Goal: Task Accomplishment & Management: Manage account settings

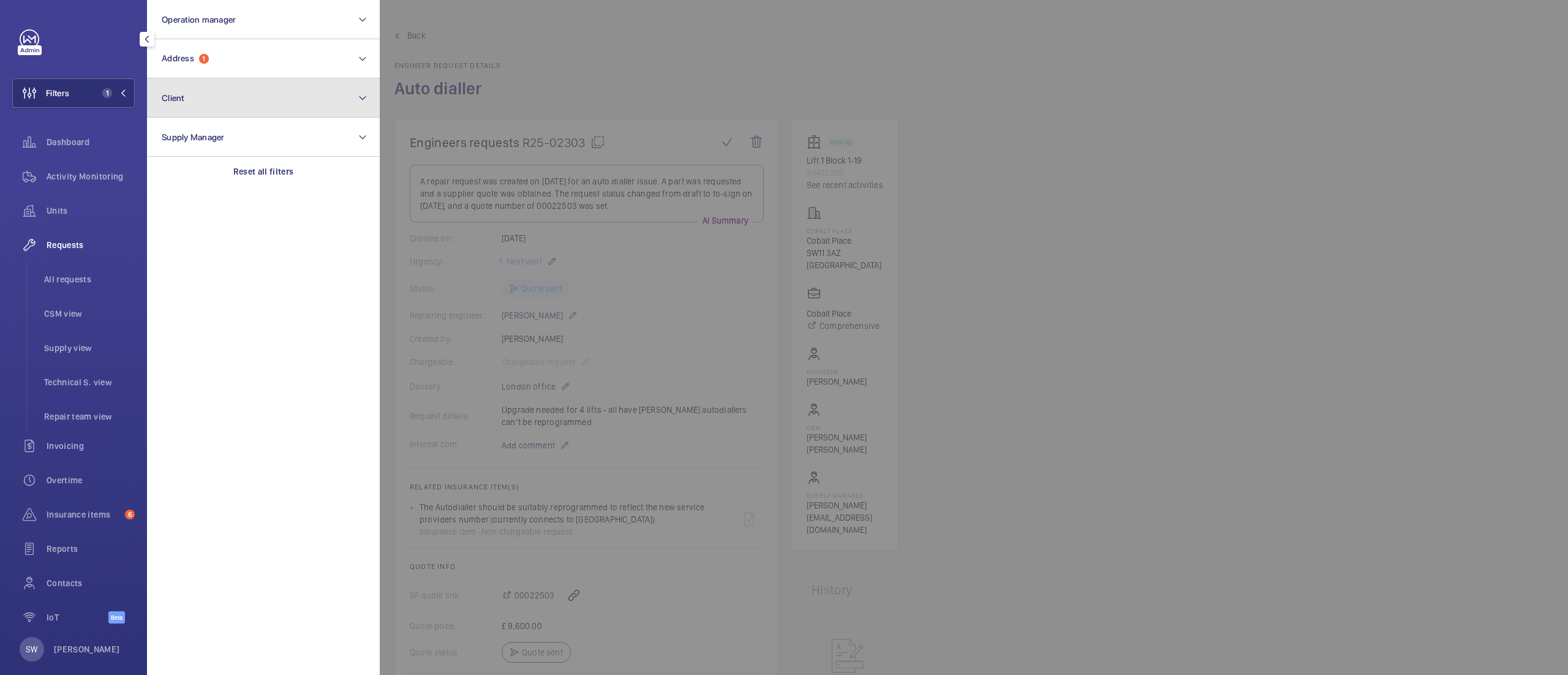
click at [226, 114] on button "Client" at bounding box center [263, 98] width 233 height 39
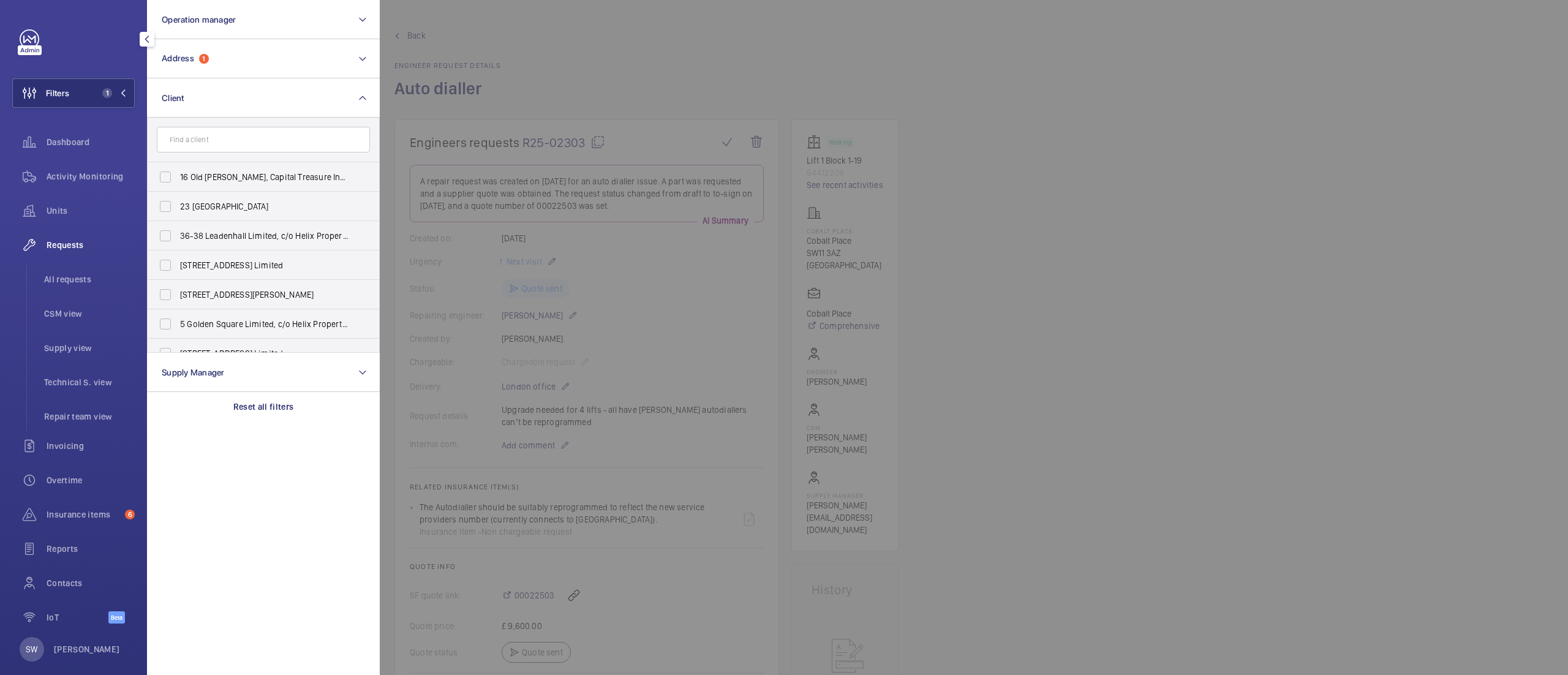
click at [278, 409] on p "Reset all filters" at bounding box center [264, 406] width 60 height 12
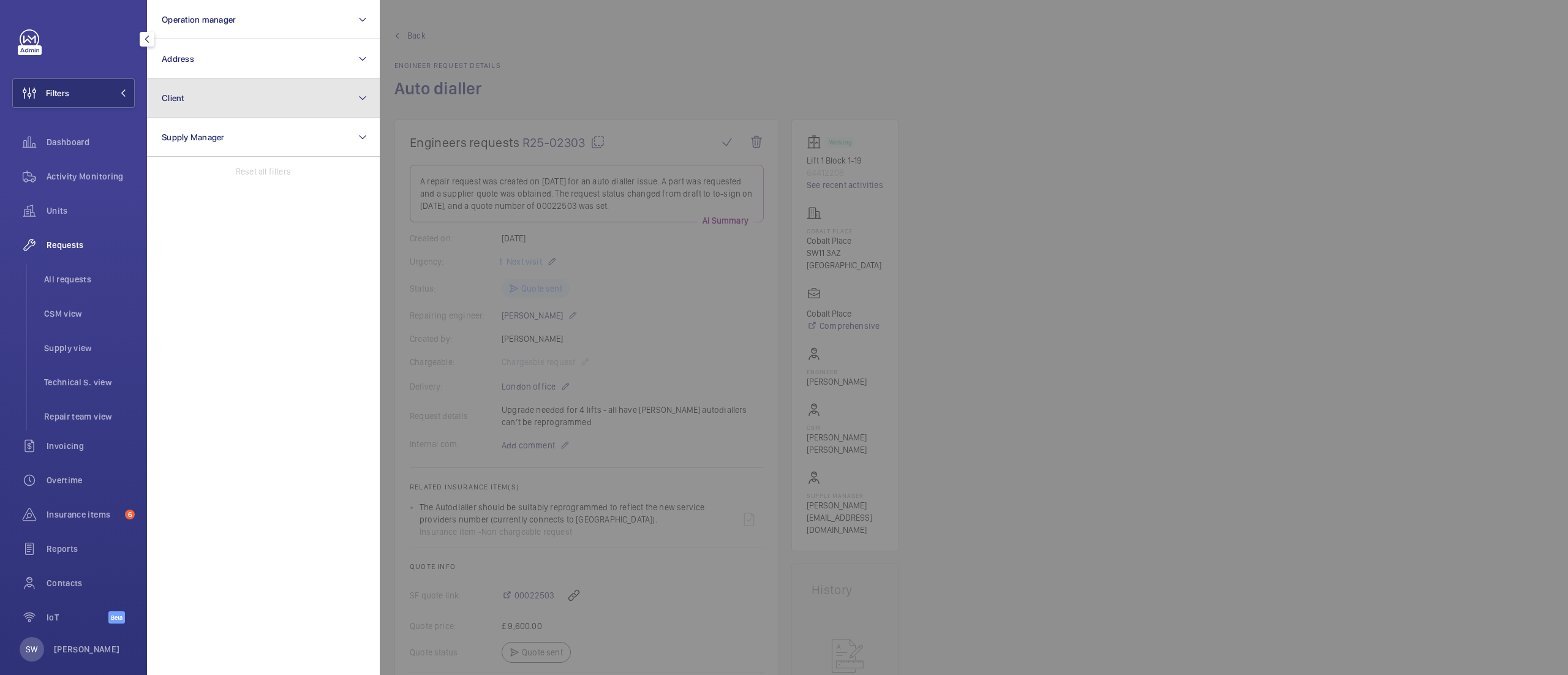
click at [248, 93] on button "Client" at bounding box center [263, 98] width 233 height 39
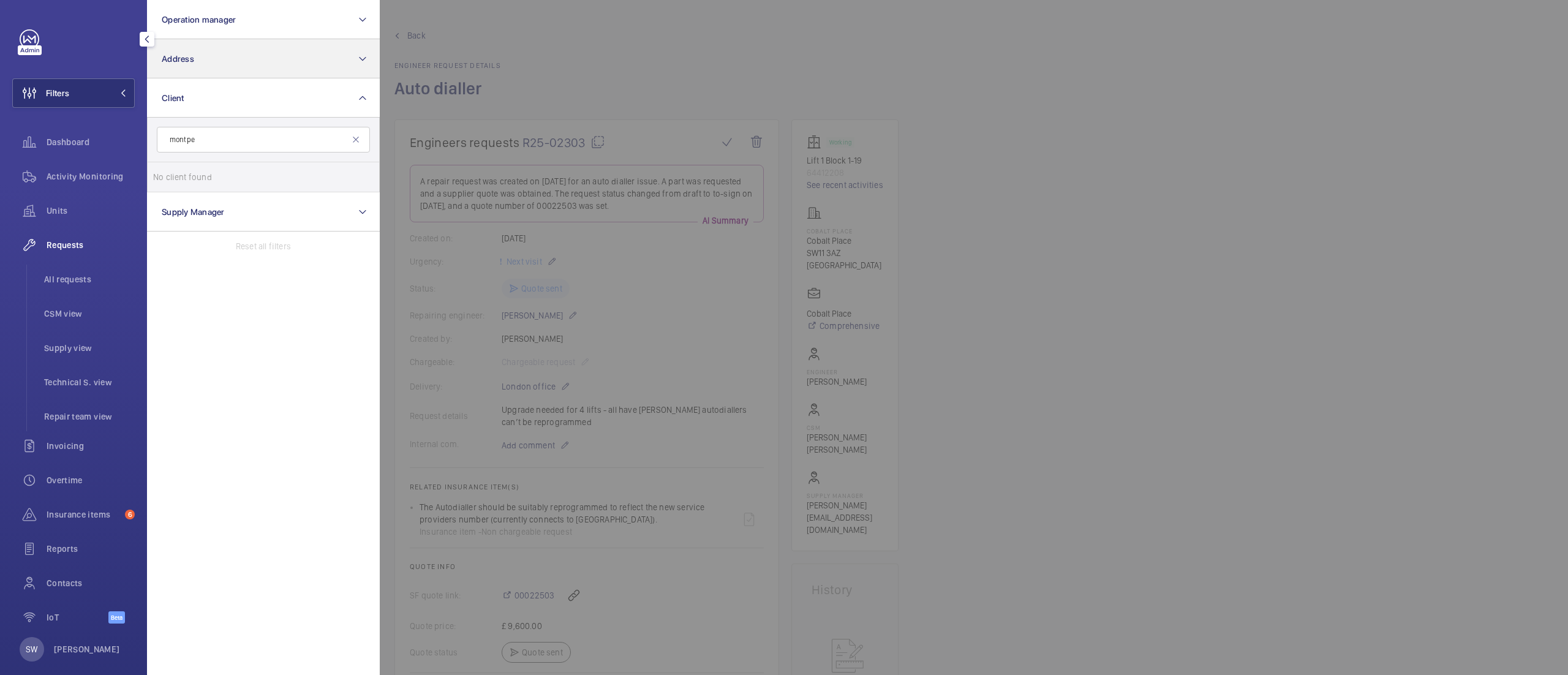
type input "montpe"
click at [223, 63] on button "Address" at bounding box center [263, 59] width 233 height 39
click at [243, 197] on span "[STREET_ADDRESS]" at bounding box center [265, 196] width 169 height 12
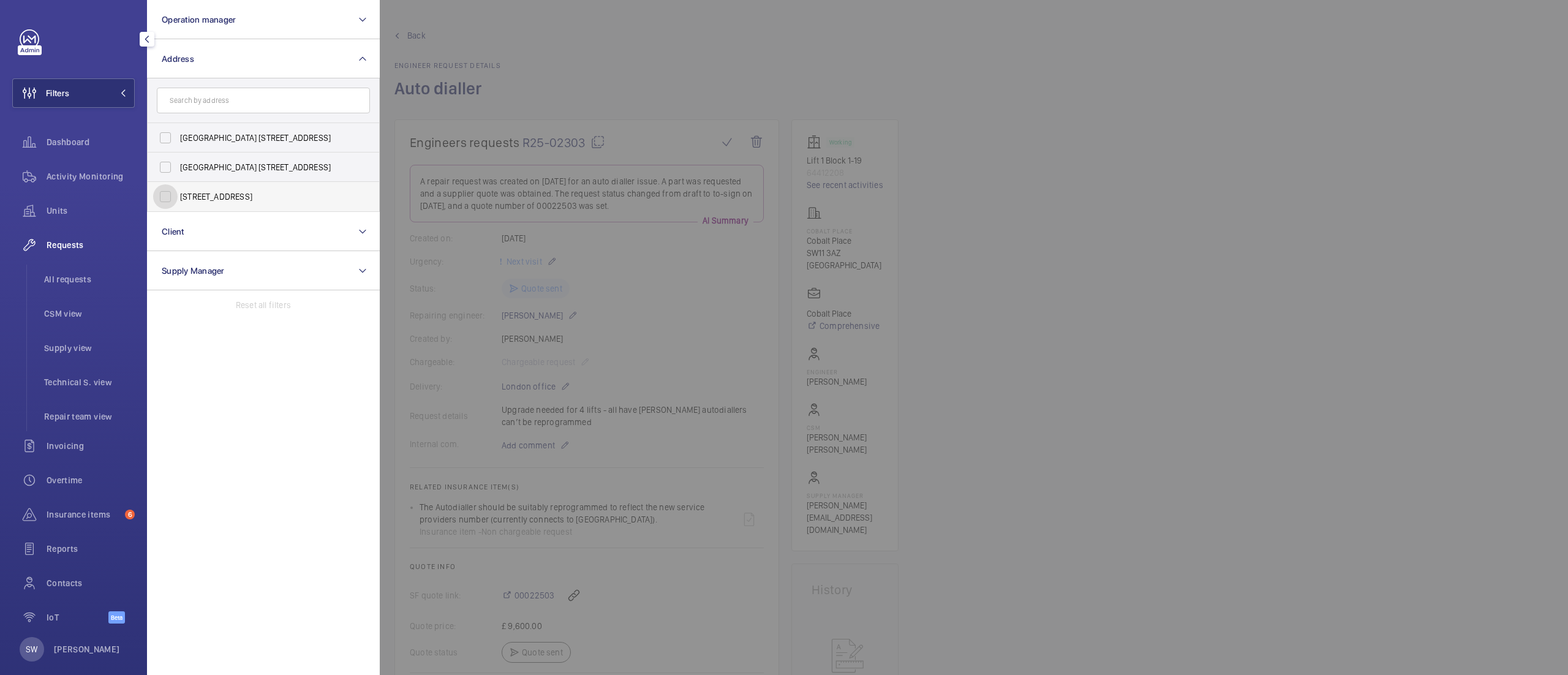
click at [178, 197] on input "[STREET_ADDRESS]" at bounding box center [165, 196] width 25 height 25
checkbox input "true"
click at [104, 177] on span "Activity Monitoring" at bounding box center [91, 176] width 88 height 12
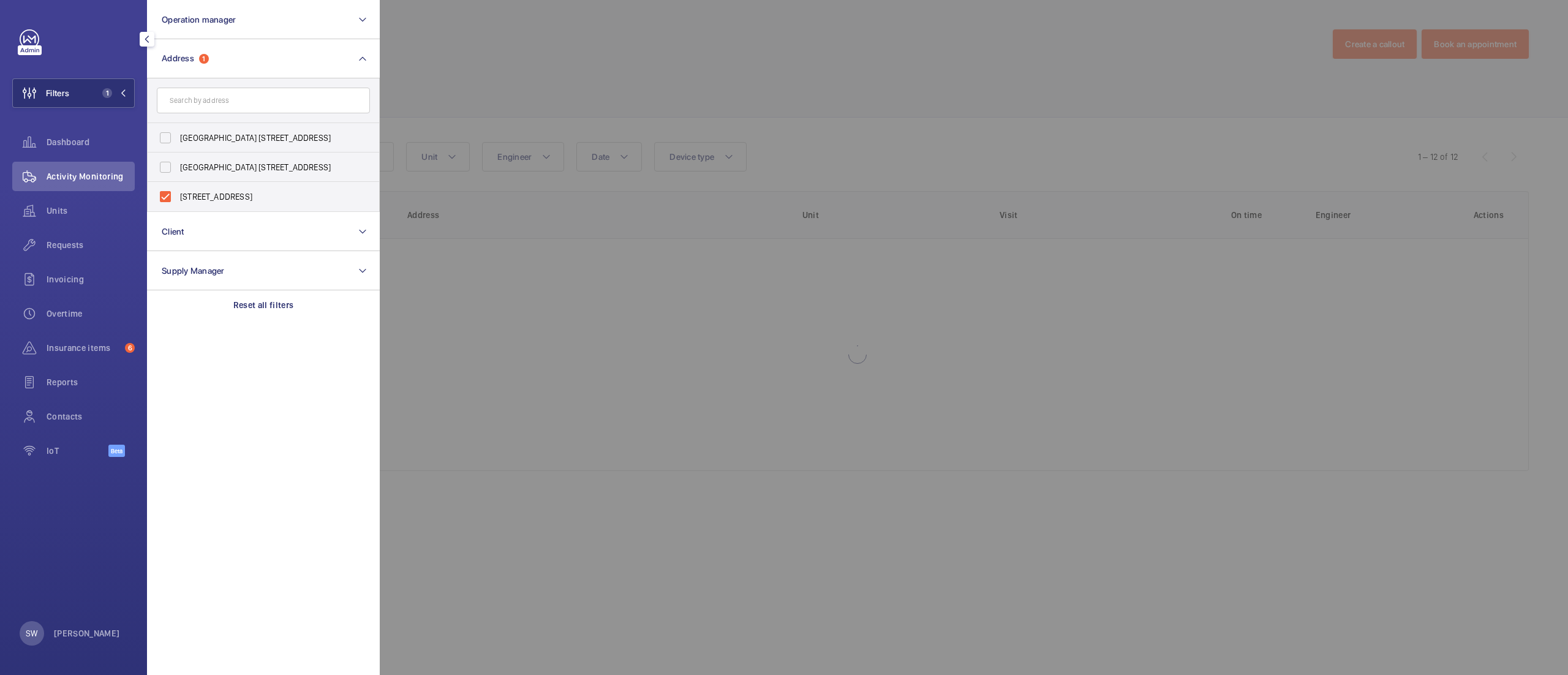
click at [914, 103] on div at bounding box center [1164, 337] width 1568 height 675
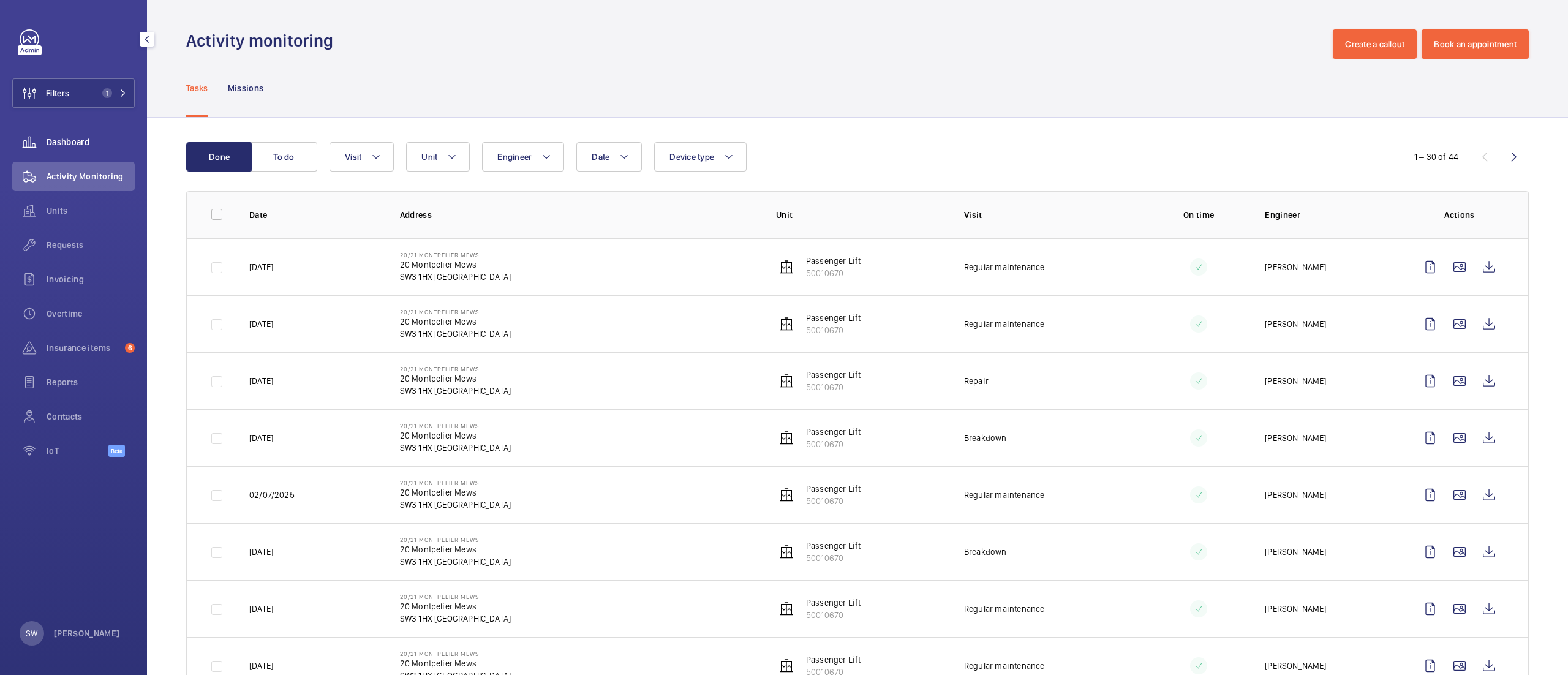
click at [95, 136] on span "Dashboard" at bounding box center [91, 141] width 88 height 12
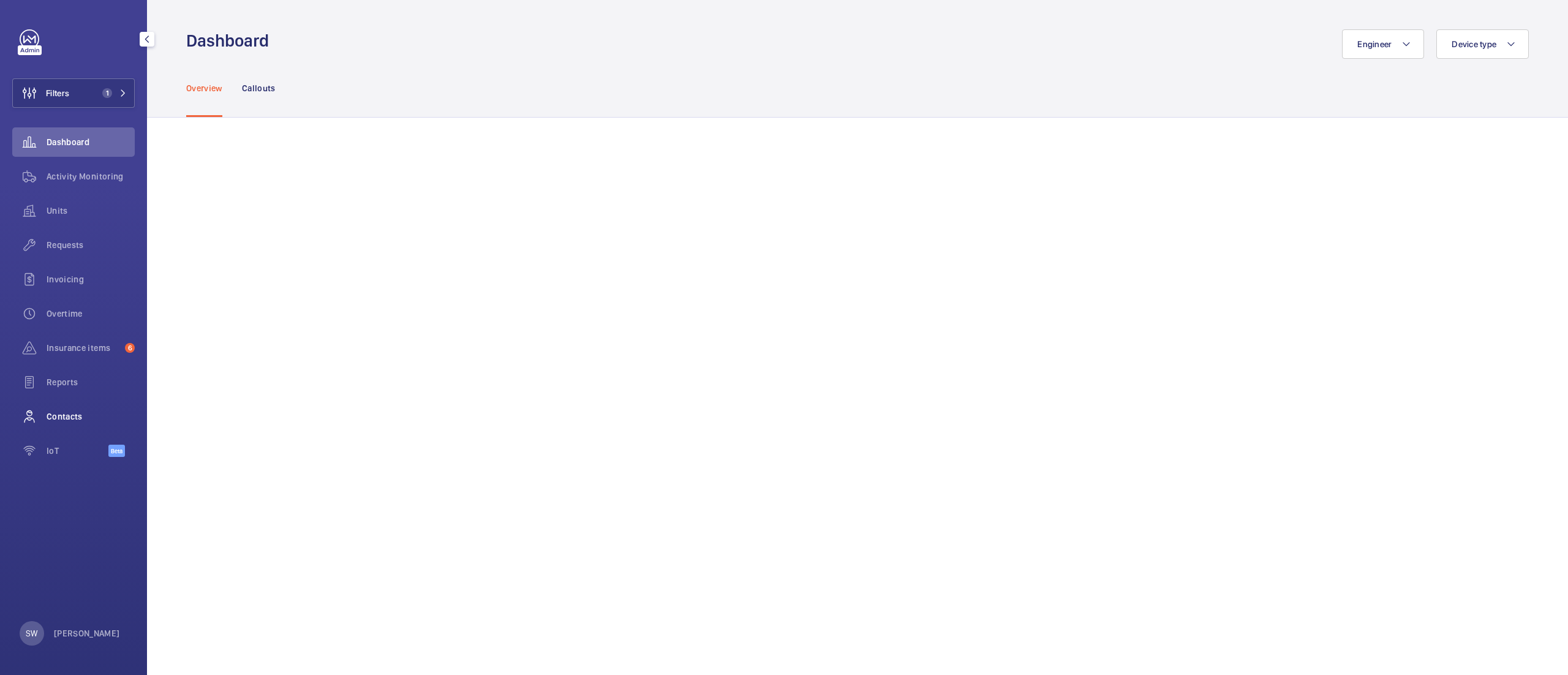
click at [69, 413] on span "Contacts" at bounding box center [91, 416] width 88 height 12
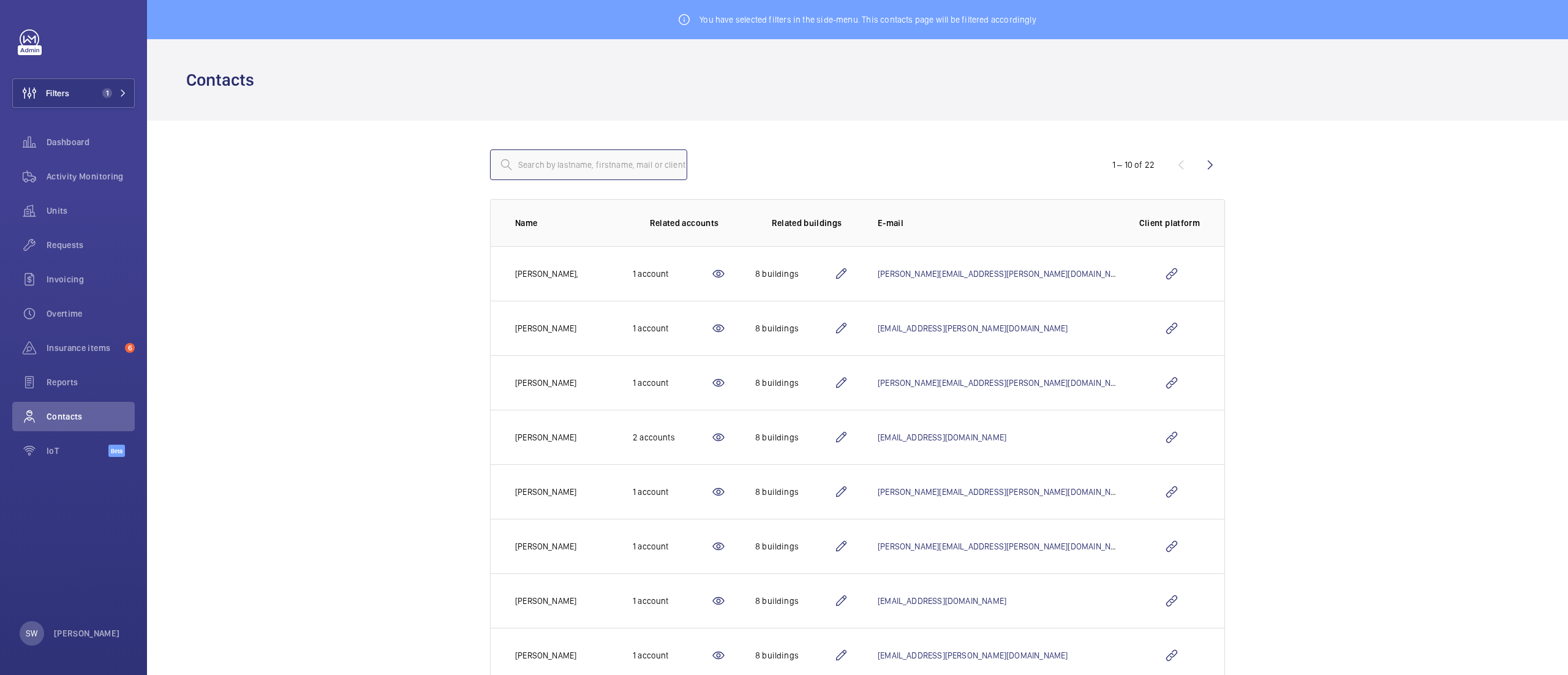
click at [584, 159] on input "text" at bounding box center [588, 164] width 197 height 30
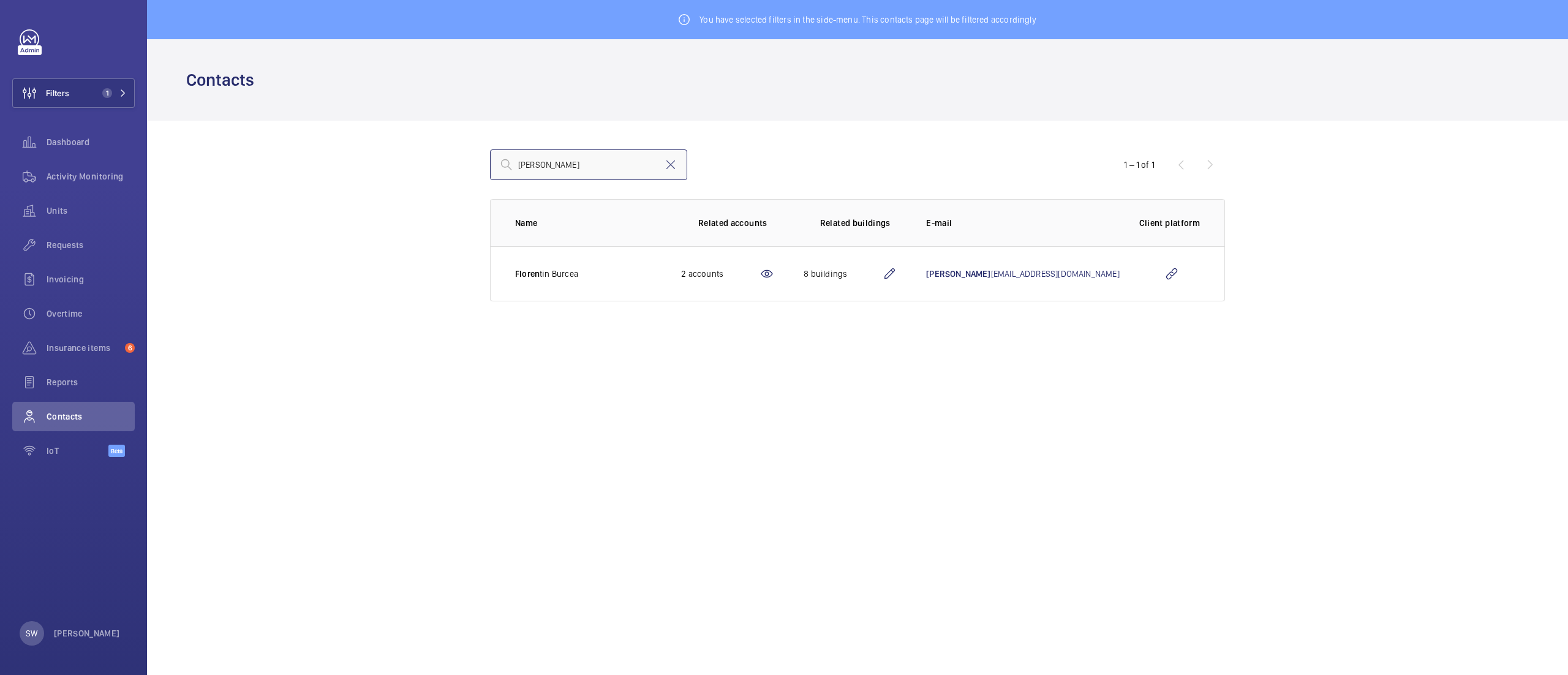
type input "[PERSON_NAME]"
drag, startPoint x: 1123, startPoint y: 276, endPoint x: 954, endPoint y: 262, distance: 169.6
click at [0, 0] on tr "[PERSON_NAME] tin Burcea 2 accounts 8 buildings [PERSON_NAME] [EMAIL_ADDRESS][D…" at bounding box center [0, 0] width 0 height 0
copy table "Name Related accounts Related buildings E-mail Client platform [PERSON_NAME] ti…"
click at [114, 97] on span "1" at bounding box center [112, 93] width 29 height 10
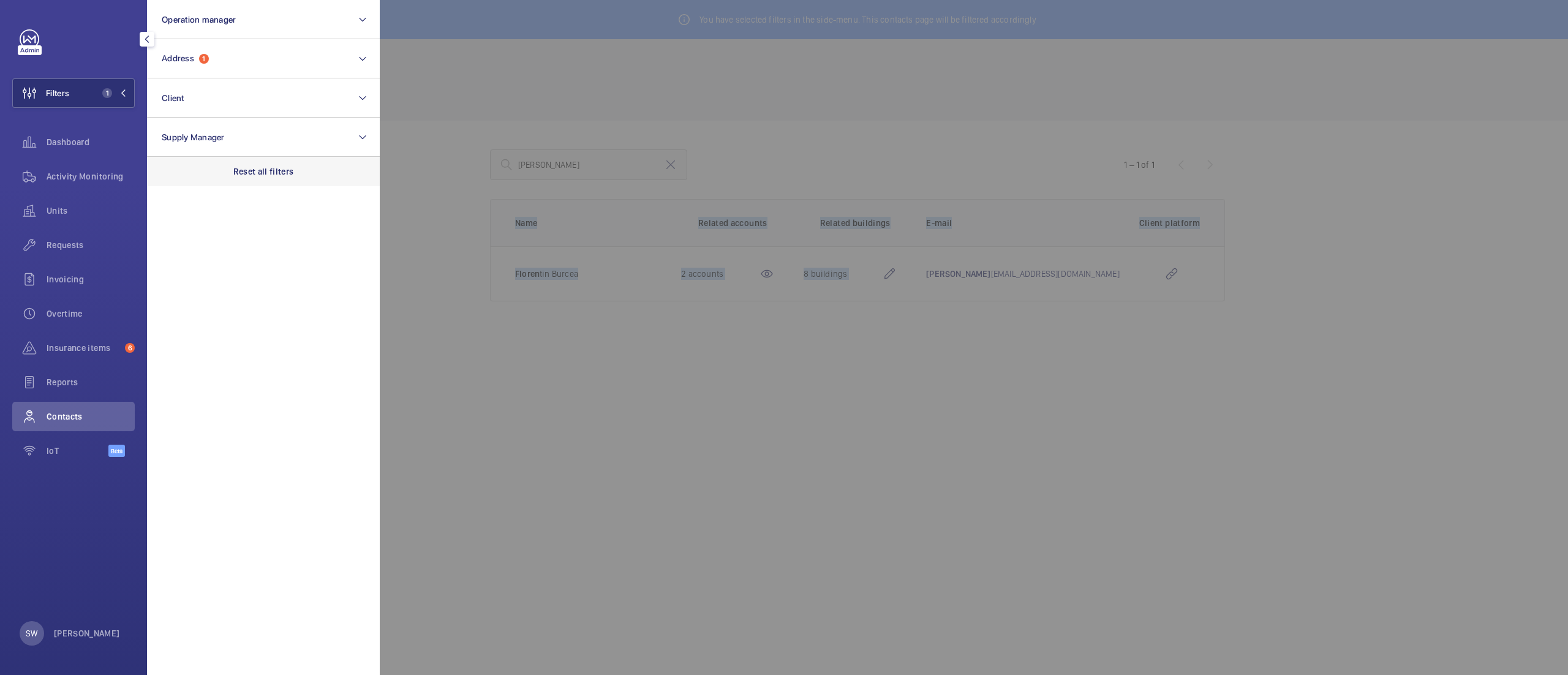
click at [261, 171] on p "Reset all filters" at bounding box center [264, 171] width 60 height 12
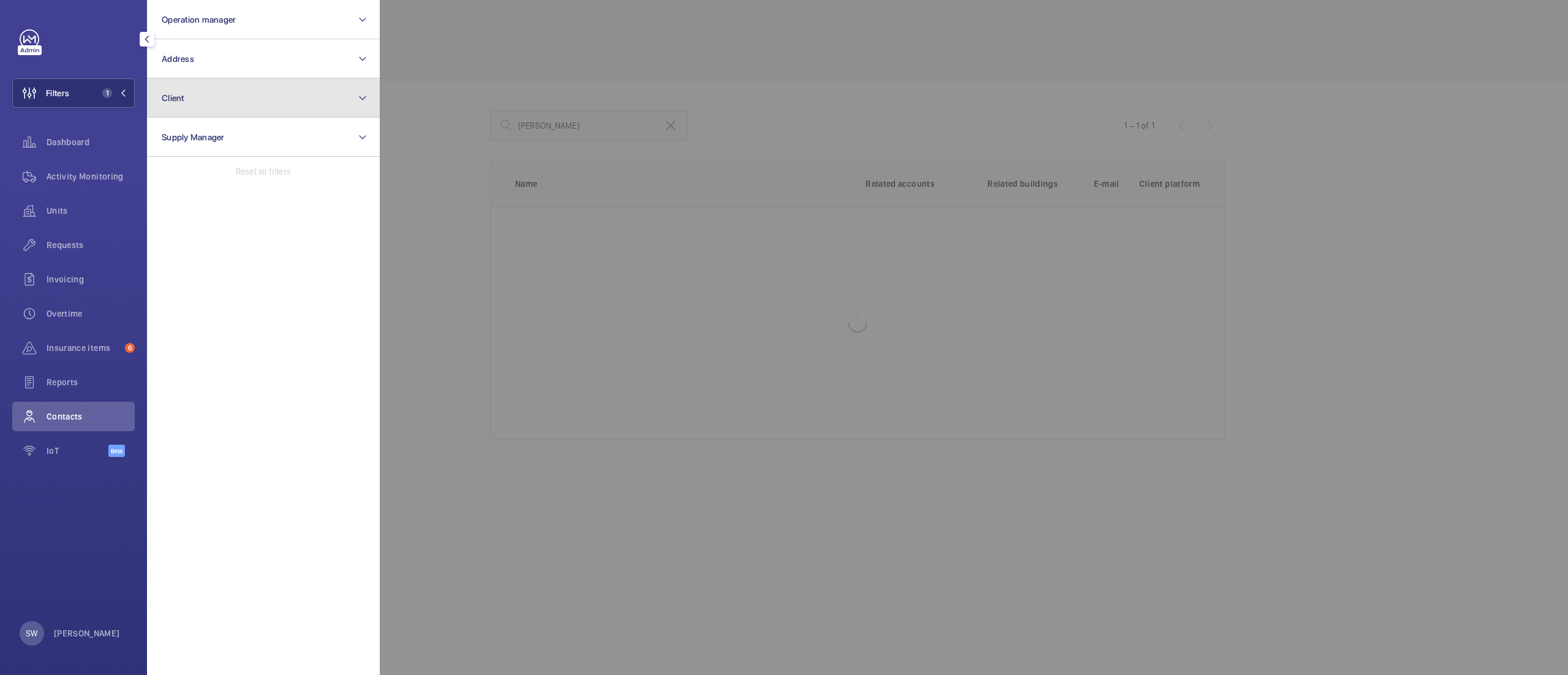
click at [234, 114] on button "Client" at bounding box center [263, 98] width 233 height 39
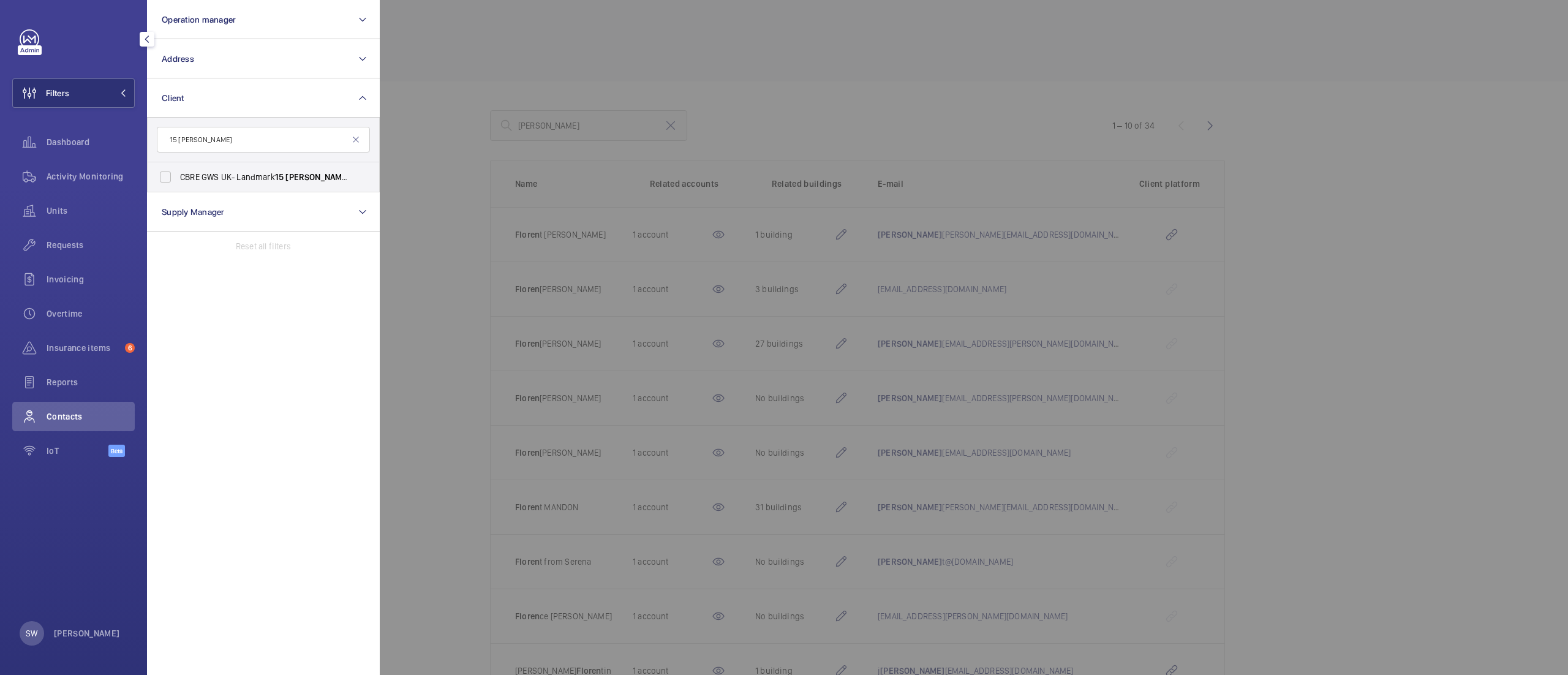
type input "15 [PERSON_NAME]"
click at [256, 169] on label "CBRE GWS [GEOGRAPHIC_DATA]- Landmark [STREET_ADDRESS][PERSON_NAME]" at bounding box center [254, 177] width 213 height 29
click at [178, 169] on input "CBRE GWS [GEOGRAPHIC_DATA]- Landmark [STREET_ADDRESS][PERSON_NAME]" at bounding box center [165, 177] width 25 height 25
checkbox input "true"
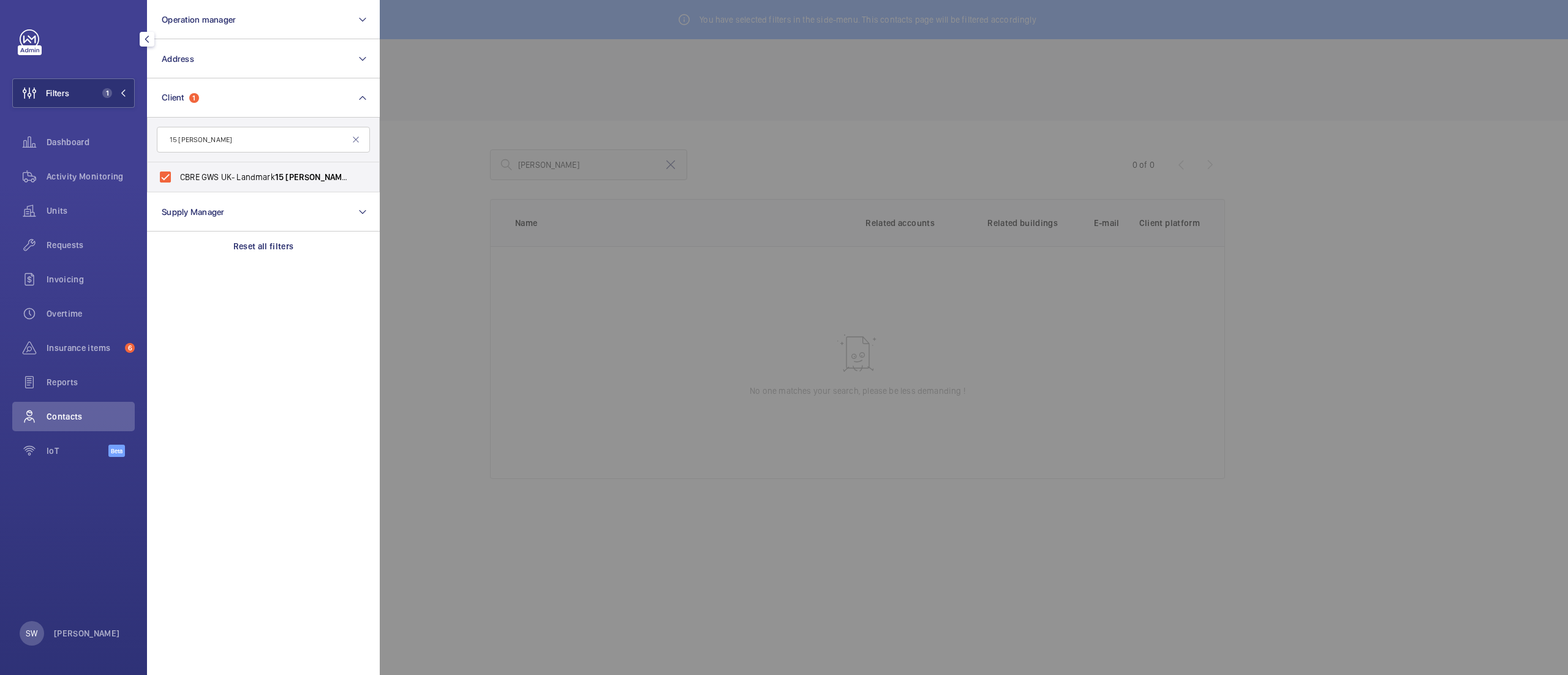
click at [789, 39] on div at bounding box center [1164, 337] width 1568 height 675
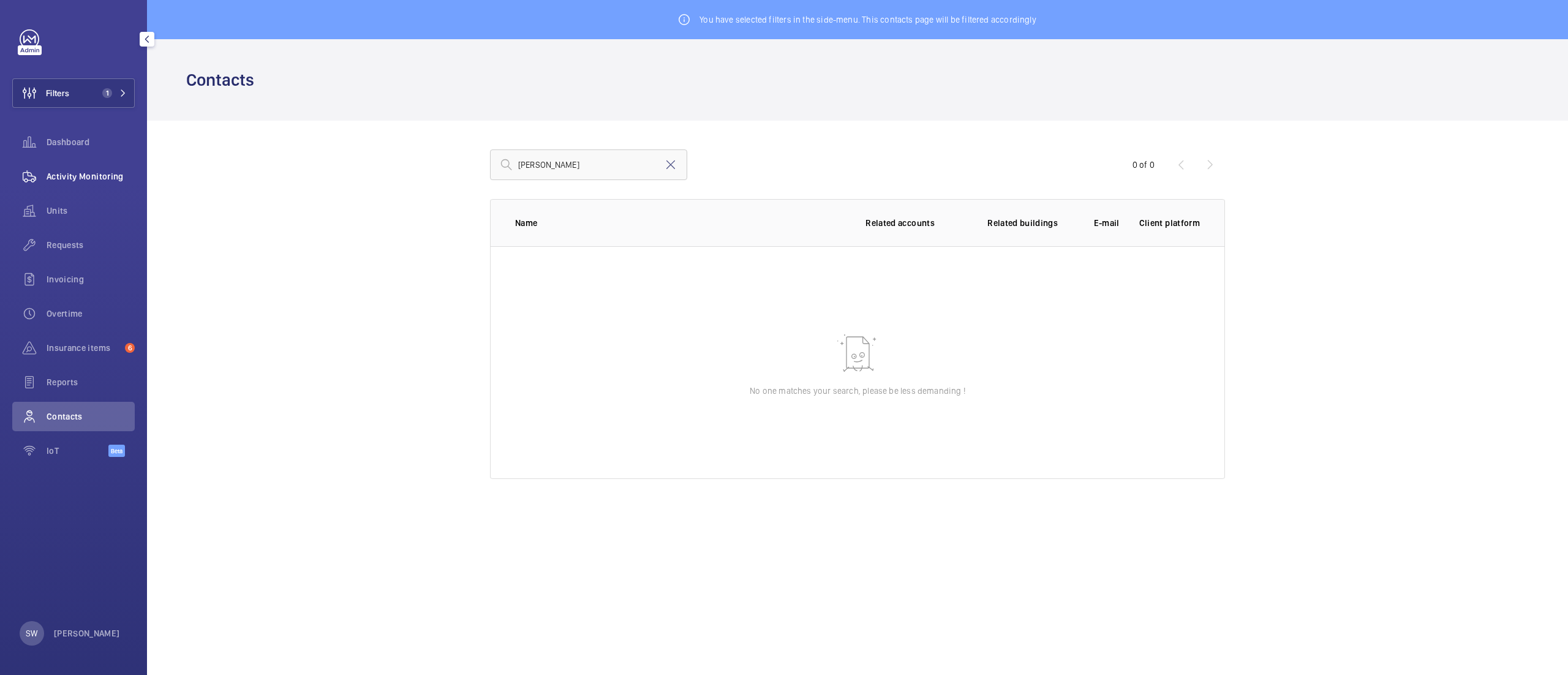
click at [118, 184] on div "Activity Monitoring" at bounding box center [73, 177] width 123 height 29
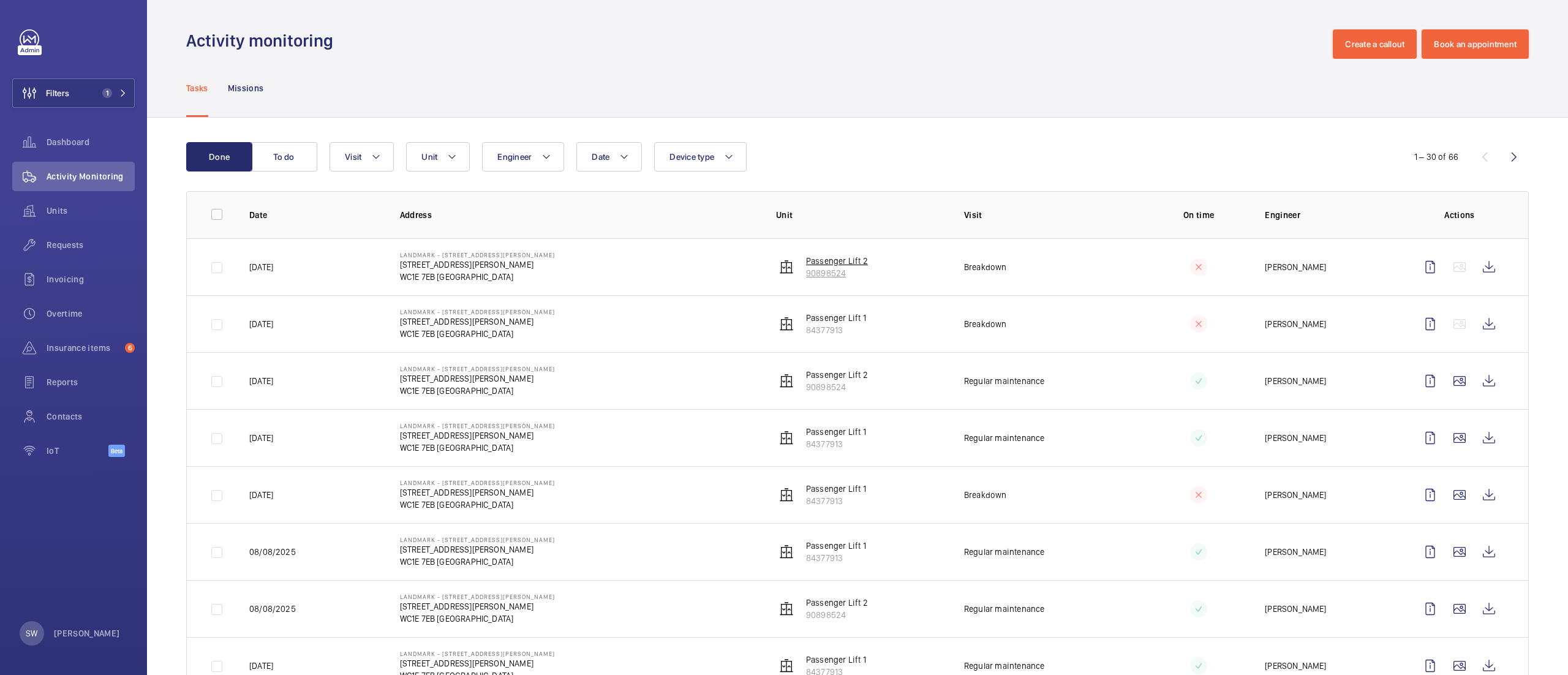
click at [814, 274] on p "90898524" at bounding box center [837, 273] width 62 height 12
click at [1474, 327] on wm-front-icon-button at bounding box center [1488, 324] width 29 height 29
click at [1474, 272] on wm-front-icon-button at bounding box center [1488, 267] width 29 height 29
click at [55, 246] on span "Requests" at bounding box center [91, 245] width 88 height 12
